Goal: Task Accomplishment & Management: Manage account settings

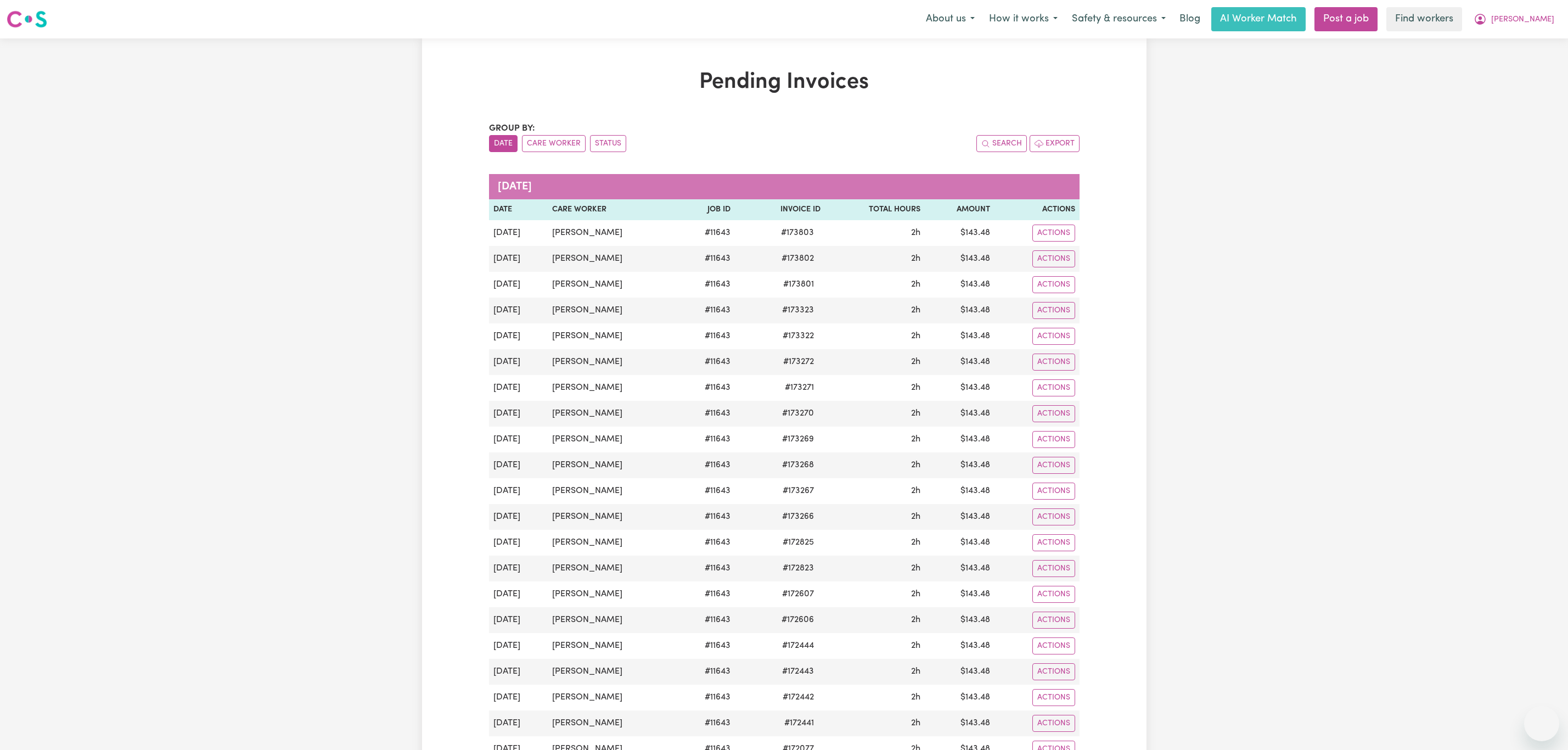
click at [1532, 6] on nav "Menu About us How it works Safety & resources Blog AI Worker Match Post a job F…" at bounding box center [784, 19] width 1568 height 38
click at [1532, 18] on span "[PERSON_NAME]" at bounding box center [1523, 20] width 63 height 12
click at [1503, 74] on div "My Dashboard Logout" at bounding box center [1518, 53] width 88 height 42
click at [1503, 66] on link "Logout" at bounding box center [1517, 63] width 87 height 21
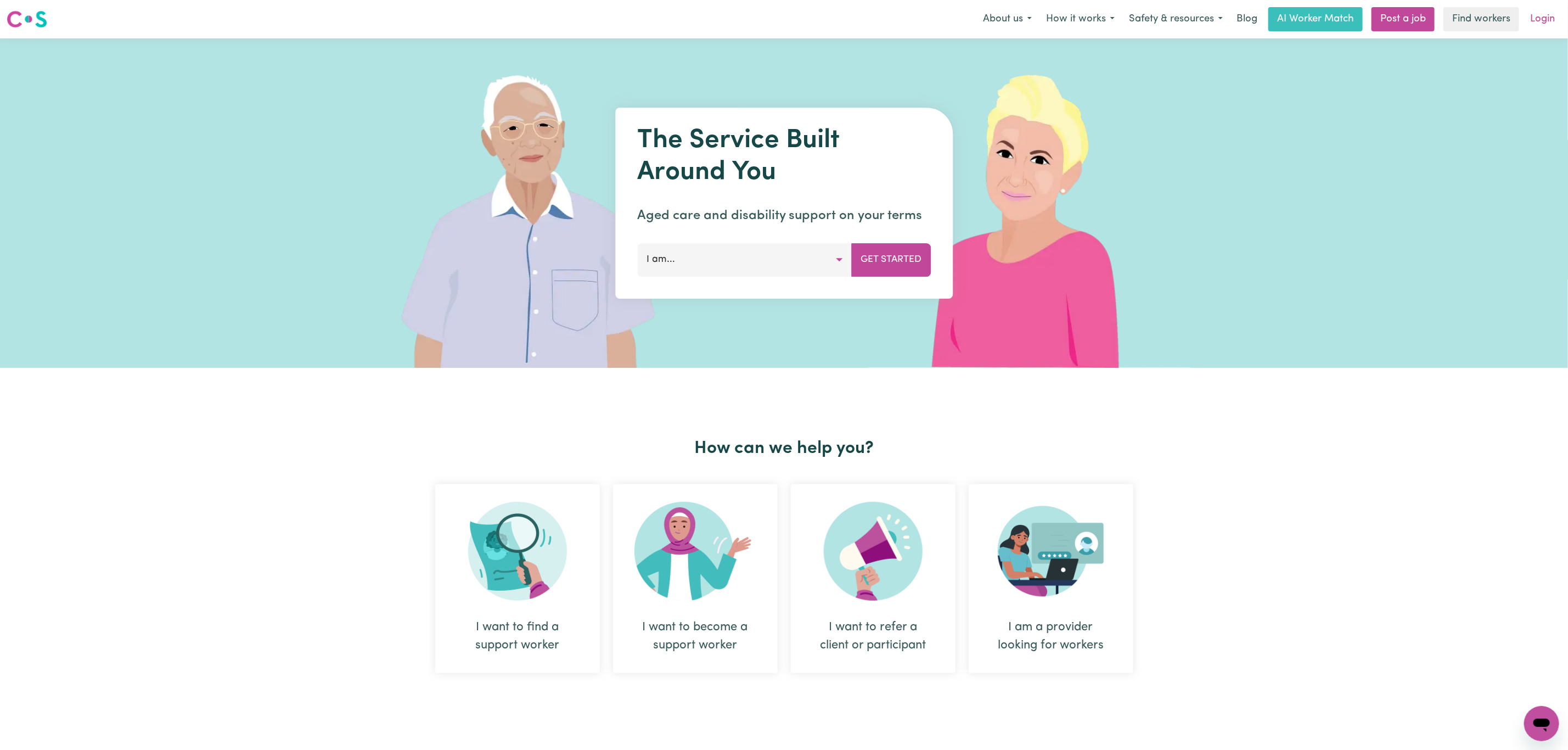
click at [1541, 18] on link "Login" at bounding box center [1542, 19] width 38 height 24
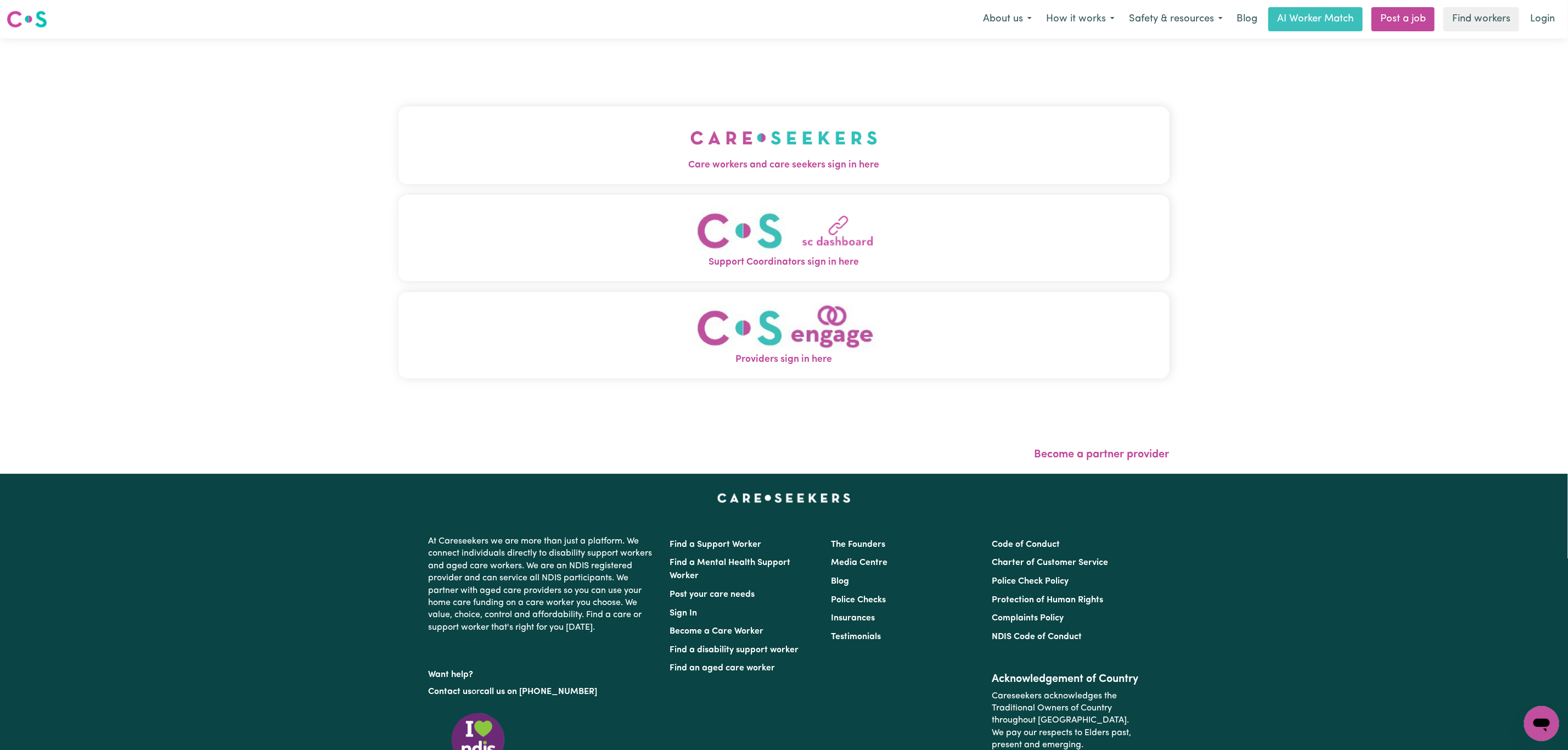
click at [665, 136] on button "Care workers and care seekers sign in here" at bounding box center [784, 145] width 771 height 77
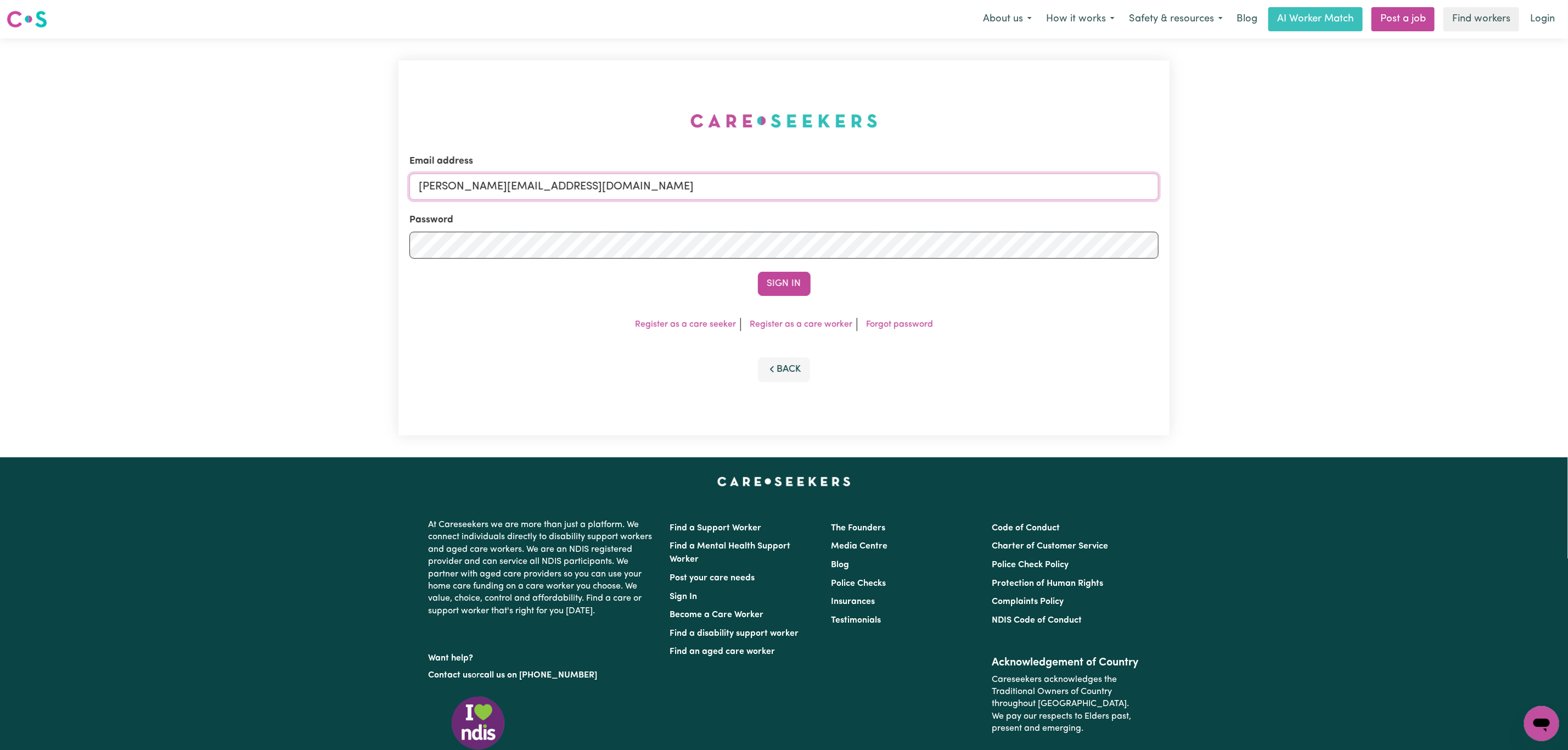
click at [554, 196] on input "[PERSON_NAME][EMAIL_ADDRESS][DOMAIN_NAME]" at bounding box center [784, 186] width 749 height 27
drag, startPoint x: 474, startPoint y: 180, endPoint x: 786, endPoint y: 193, distance: 312.3
click at [786, 193] on input "[EMAIL_ADDRESS][PERSON_NAME][DOMAIN_NAME]" at bounding box center [784, 186] width 749 height 27
drag, startPoint x: 741, startPoint y: 215, endPoint x: 643, endPoint y: 194, distance: 100.2
click at [643, 194] on input "[EMAIL_ADDRESS][PERSON_NAME][DOMAIN_NAME]" at bounding box center [784, 186] width 749 height 27
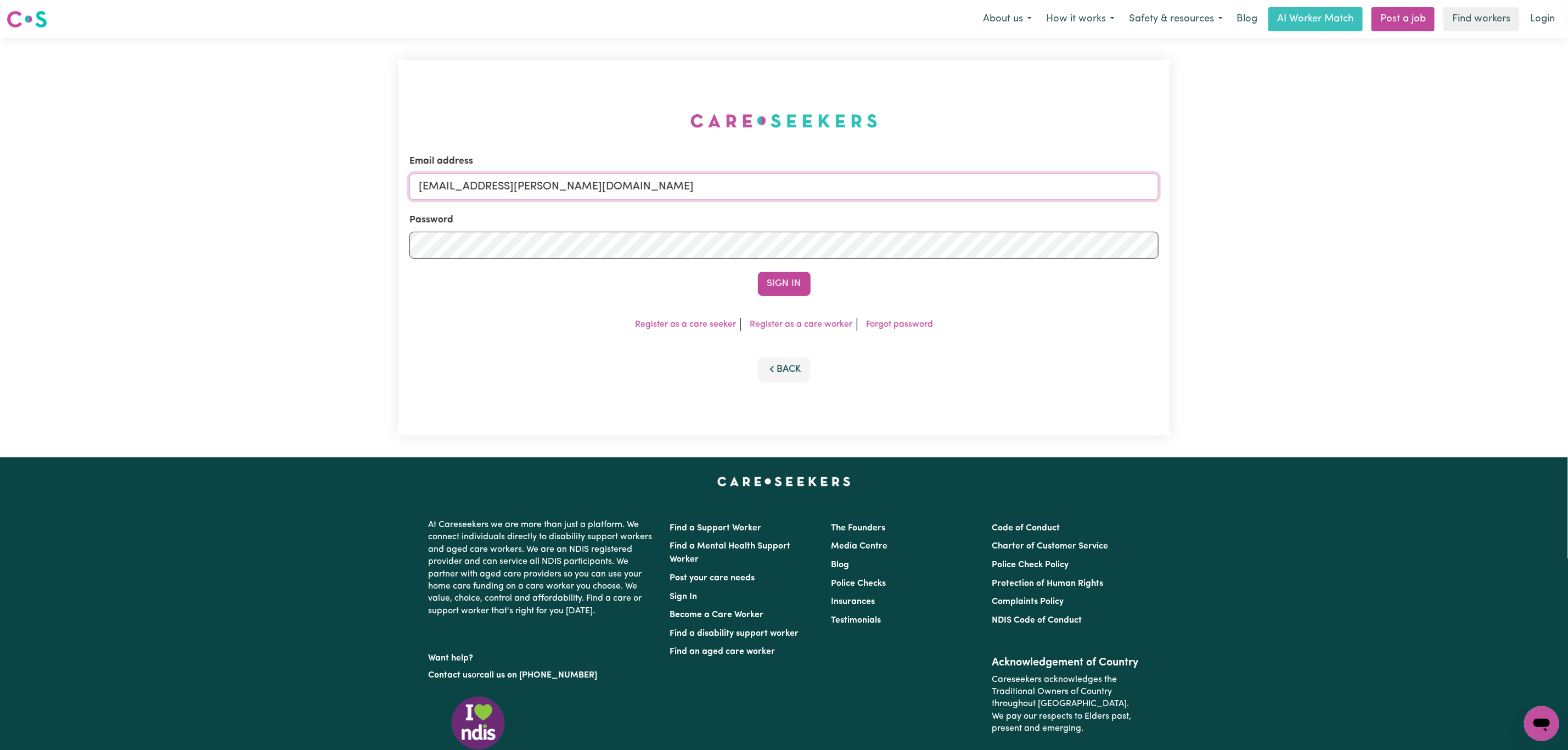
paste input "[PERSON_NAME][EMAIL_ADDRESS][DOMAIN_NAME]"
type input "superuser~[EMAIL_ADDRESS][DOMAIN_NAME]"
click at [789, 275] on button "Sign In" at bounding box center [784, 284] width 53 height 24
